Goal: Information Seeking & Learning: Learn about a topic

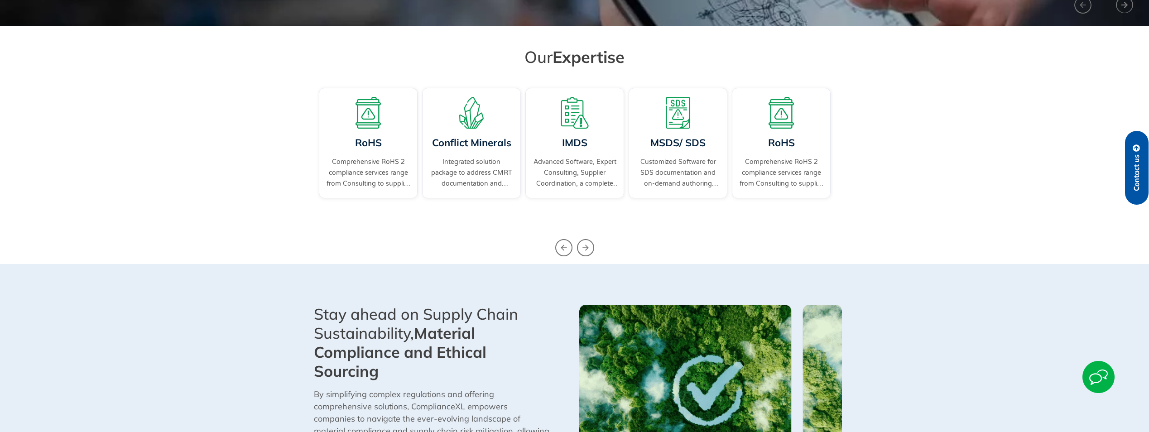
scroll to position [272, 0]
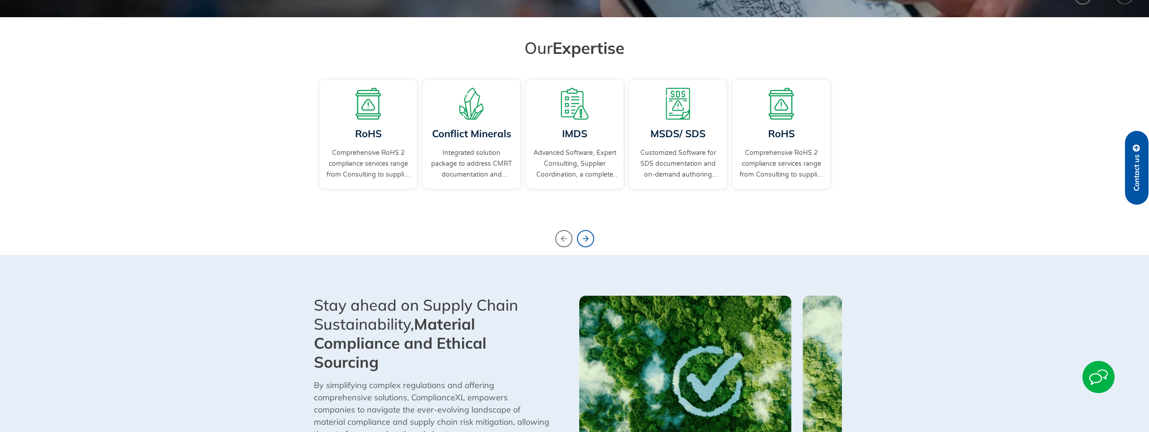
click at [587, 240] on icon "Next slide" at bounding box center [585, 238] width 17 height 17
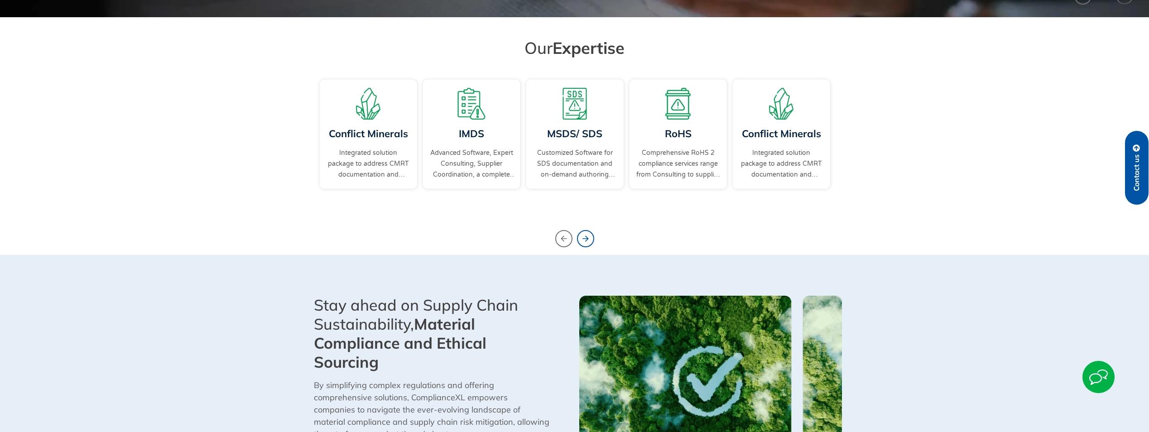
click at [587, 240] on icon "Next slide" at bounding box center [585, 238] width 17 height 17
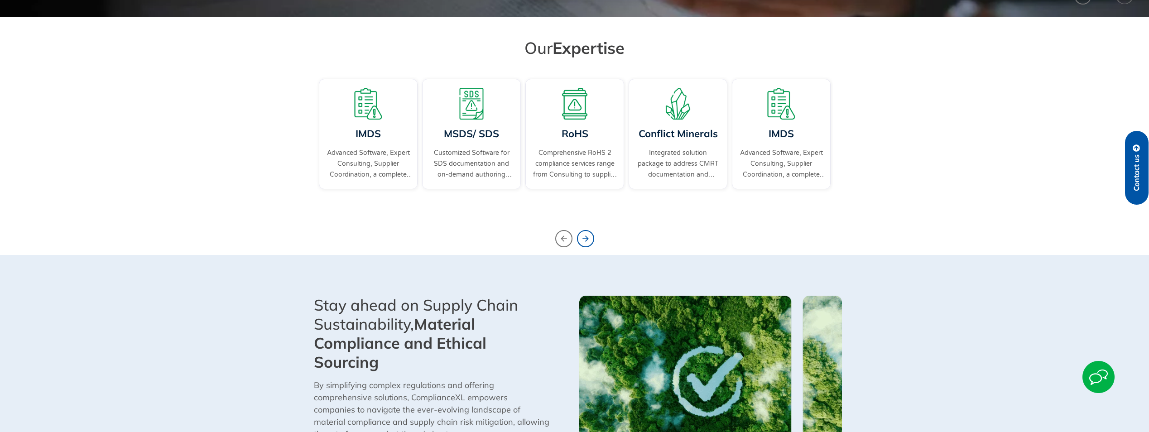
click at [587, 240] on icon "Next slide" at bounding box center [585, 238] width 17 height 17
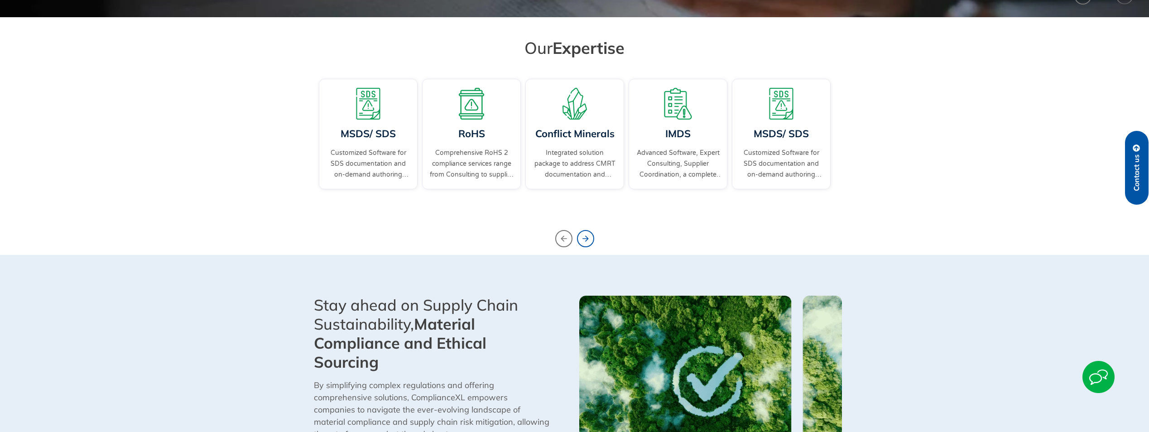
click at [587, 240] on icon "Next slide" at bounding box center [585, 238] width 17 height 17
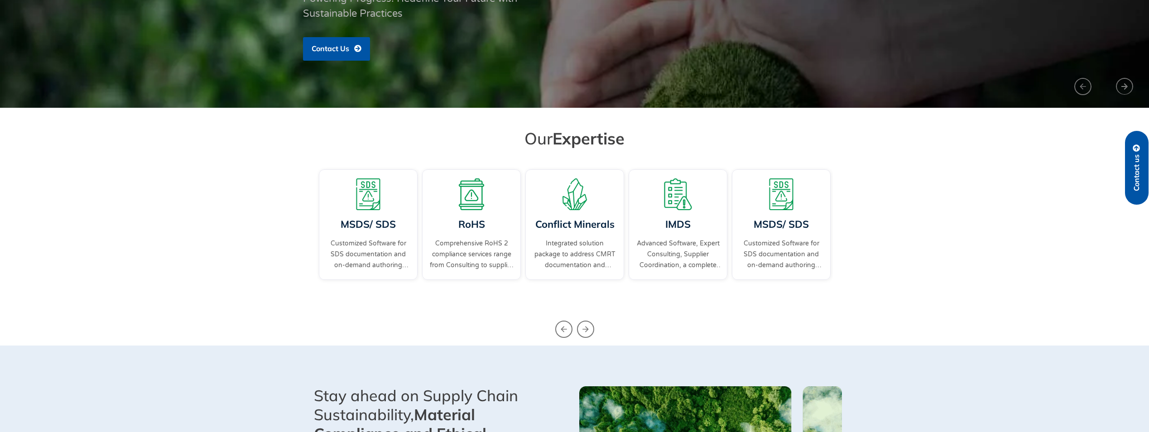
scroll to position [0, 0]
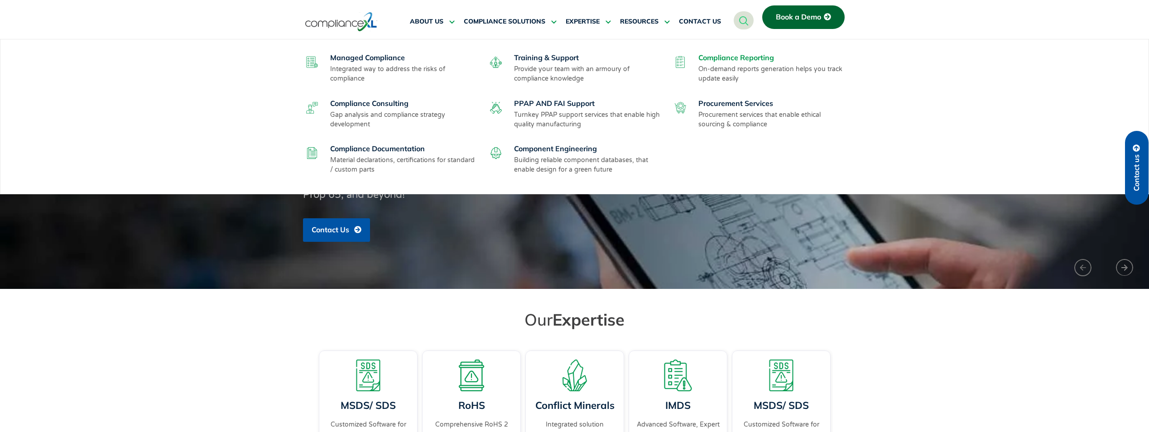
click at [726, 56] on link "Compliance Reporting" at bounding box center [736, 57] width 76 height 9
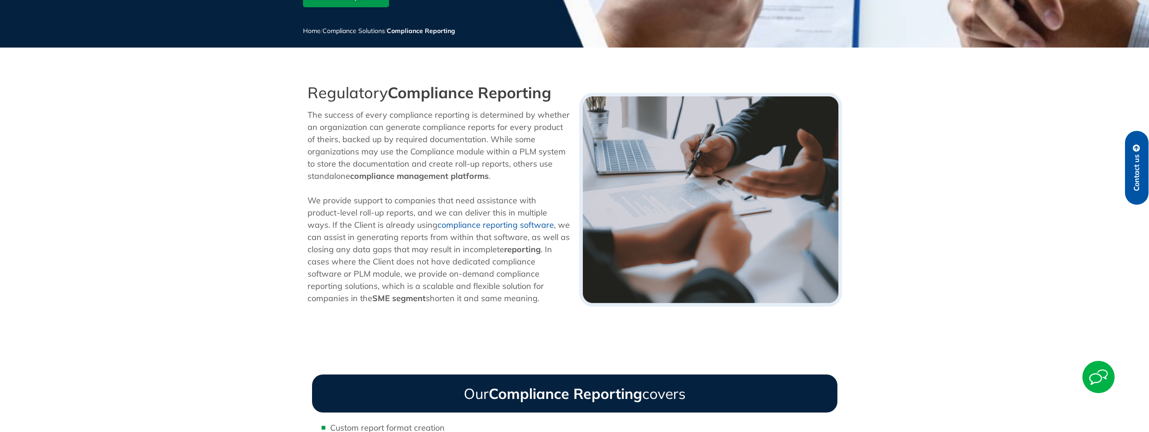
scroll to position [181, 0]
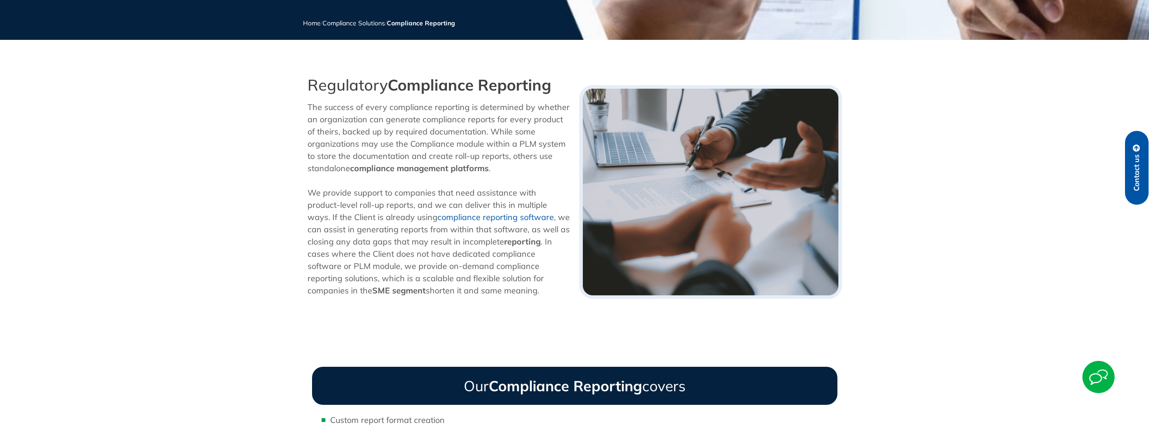
click at [1099, 376] on img at bounding box center [1098, 377] width 32 height 32
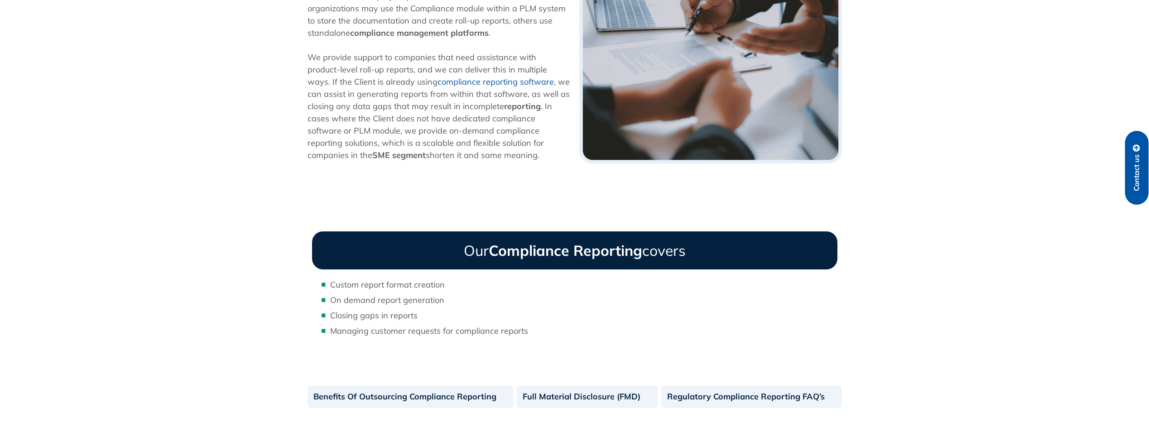
scroll to position [317, 0]
click at [106, 14] on section "Regulatory Compliance Reporting The success of every compliance reporting is de…" at bounding box center [574, 56] width 1149 height 241
